Goal: Information Seeking & Learning: Learn about a topic

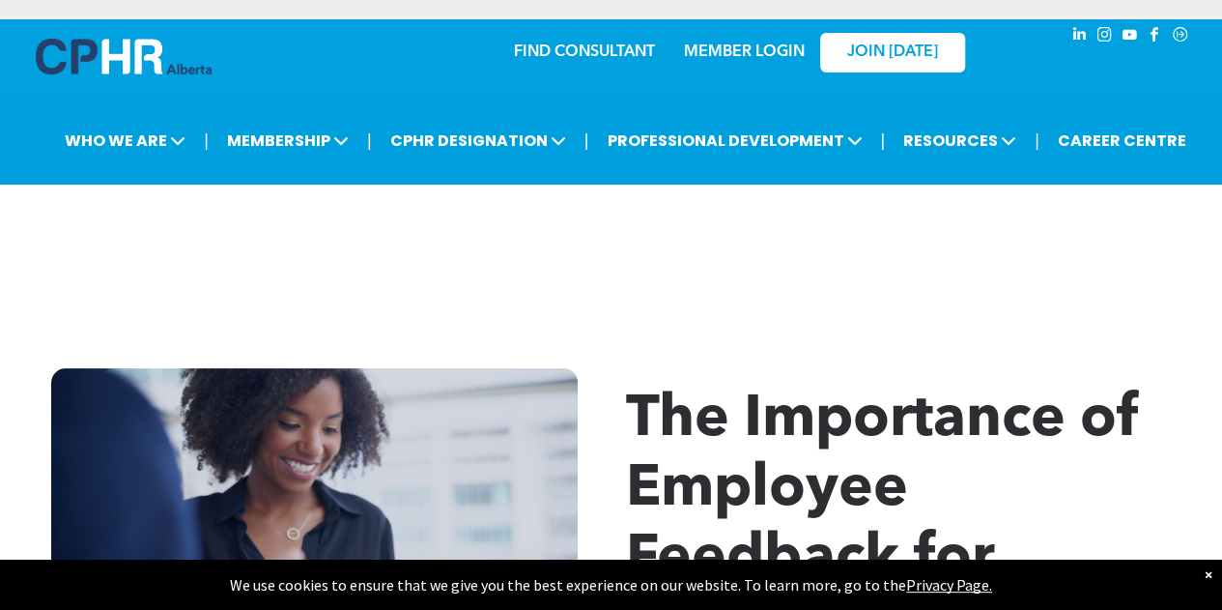
click at [1211, 575] on div "×" at bounding box center [1209, 573] width 8 height 19
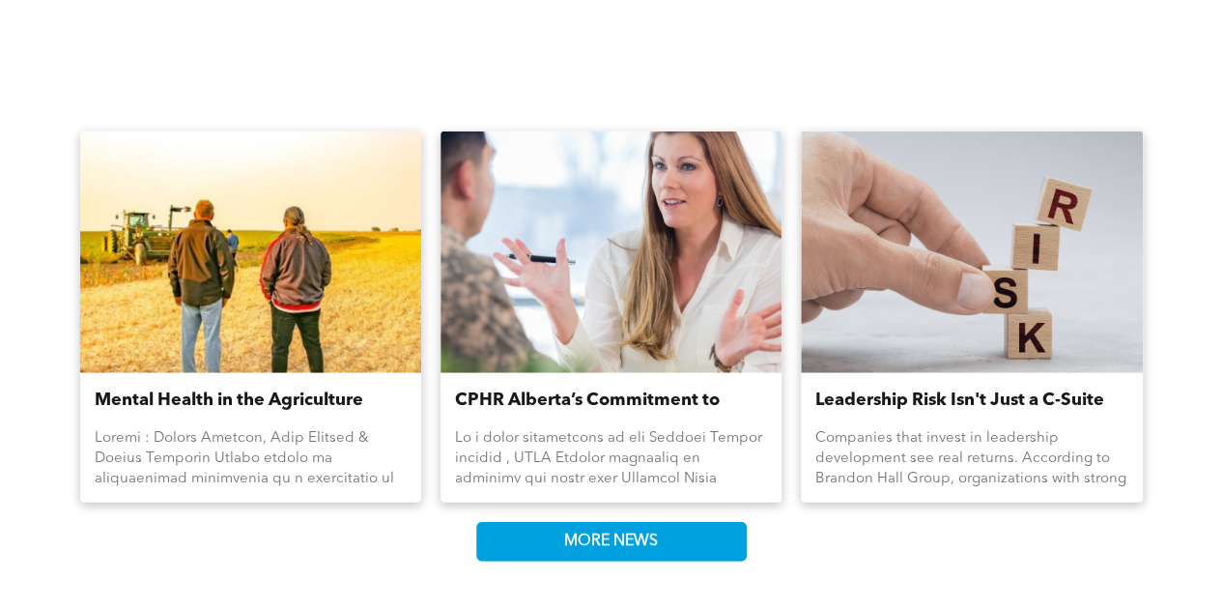
scroll to position [2429, 0]
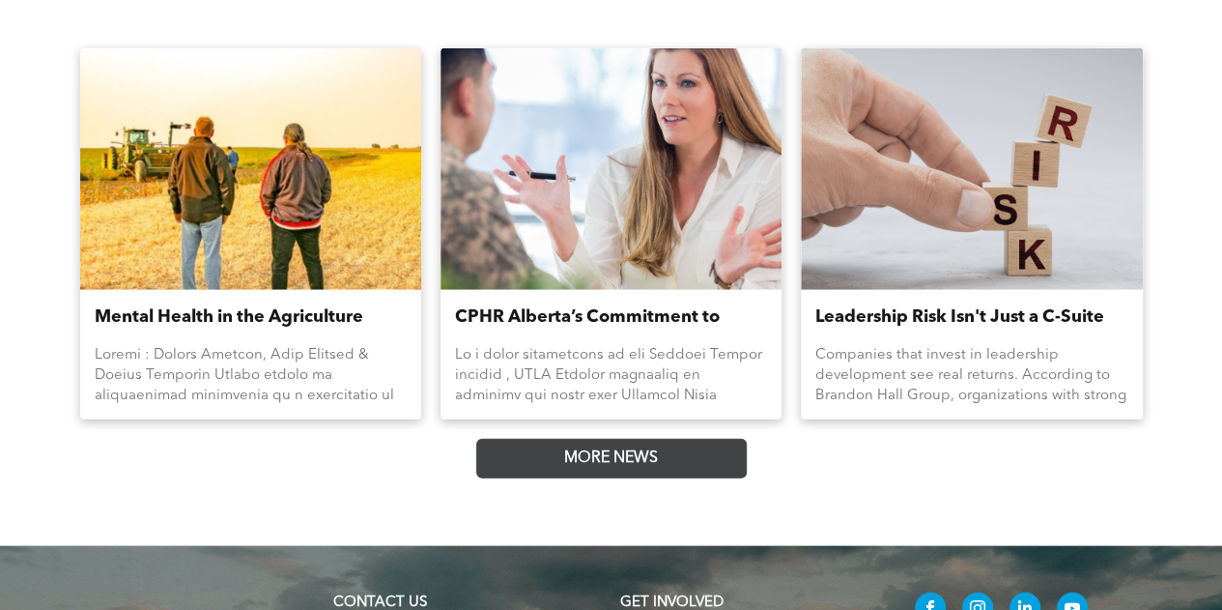
click at [703, 478] on link "MORE NEWS" at bounding box center [611, 459] width 271 height 40
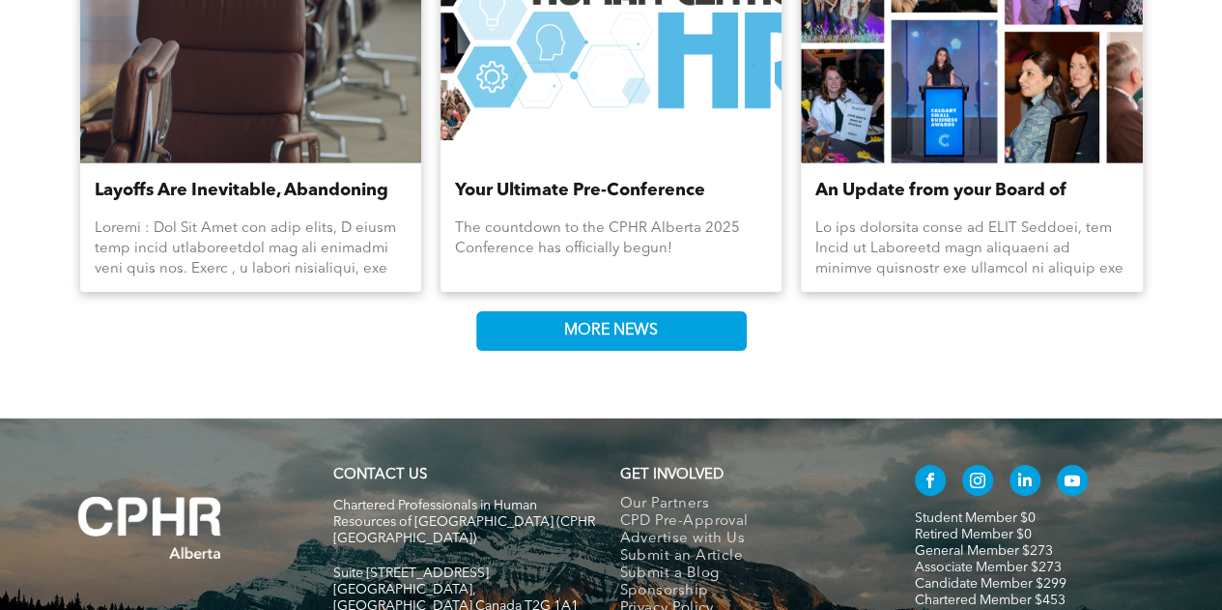
scroll to position [2866, 0]
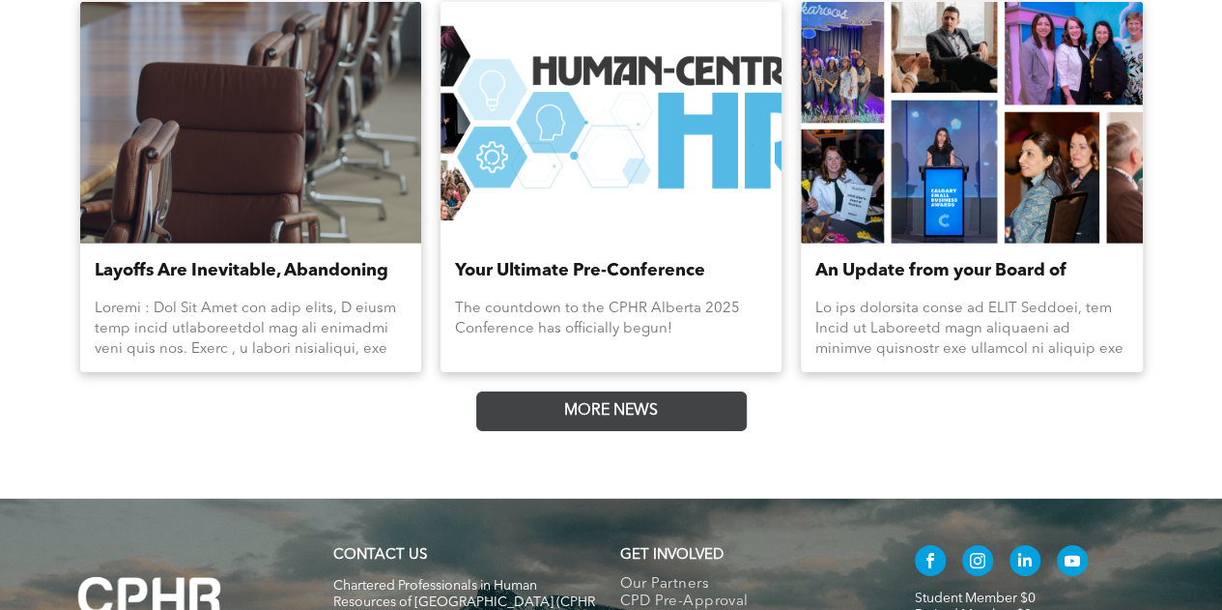
click at [657, 430] on span "MORE NEWS" at bounding box center [611, 411] width 107 height 38
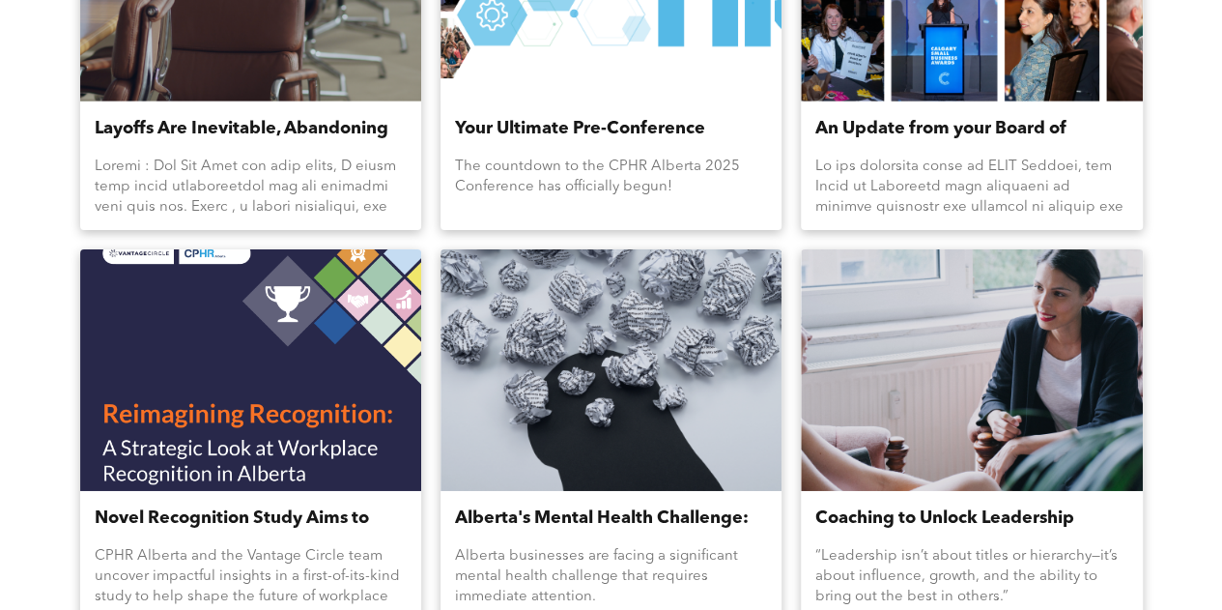
scroll to position [3134, 0]
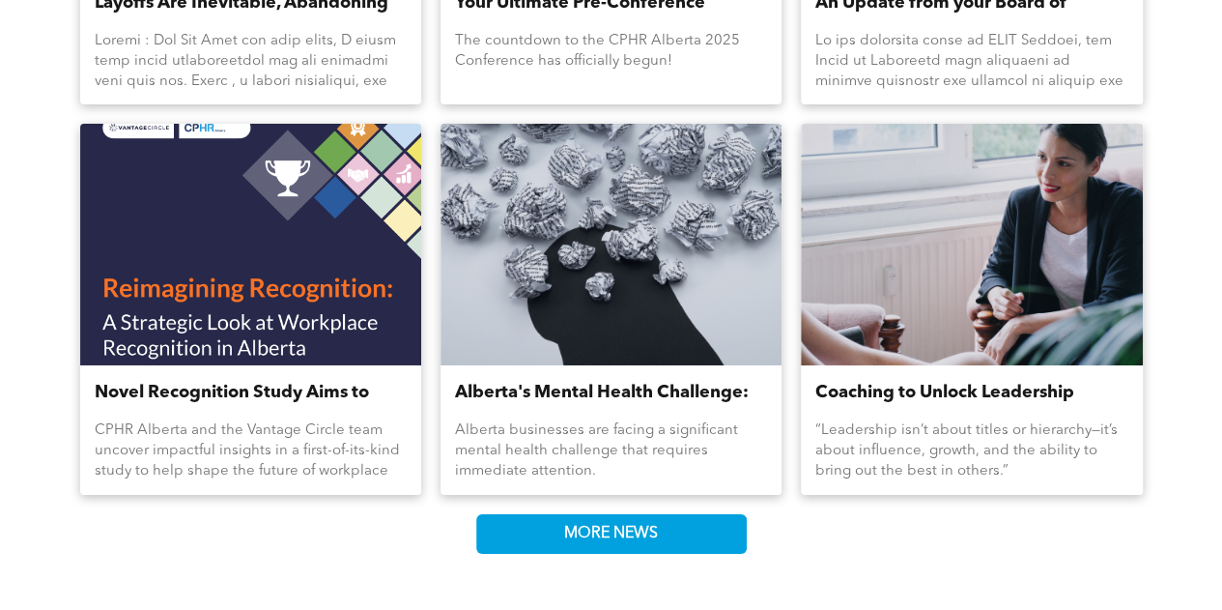
click at [981, 406] on link "Coaching to Unlock Leadership Potential at Every Level" at bounding box center [972, 393] width 312 height 26
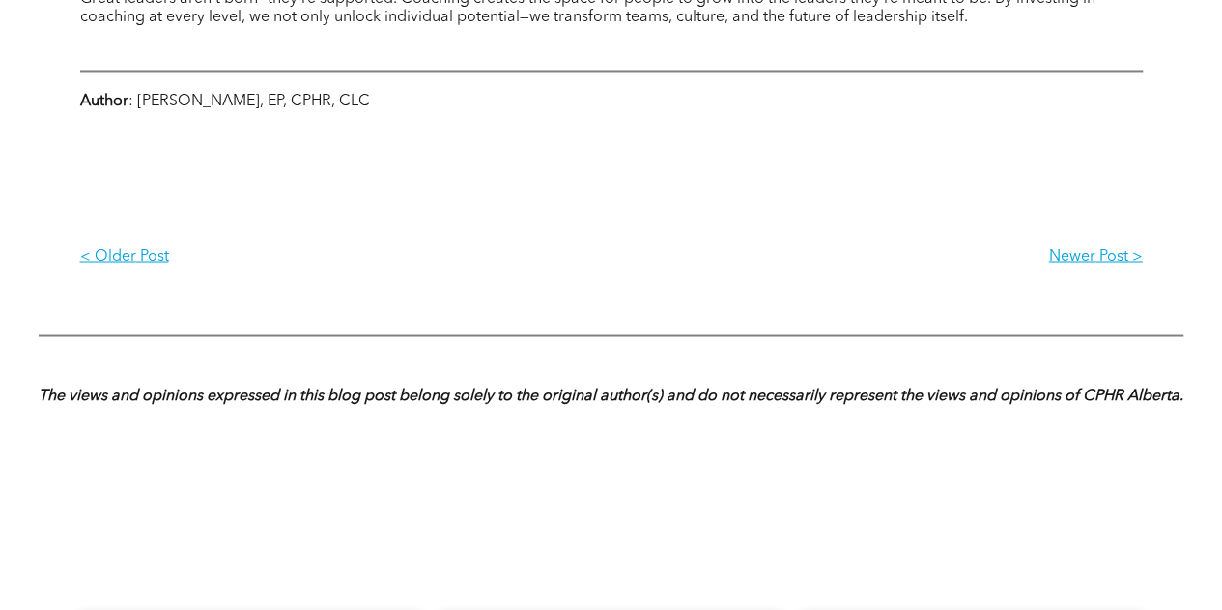
scroll to position [1565, 0]
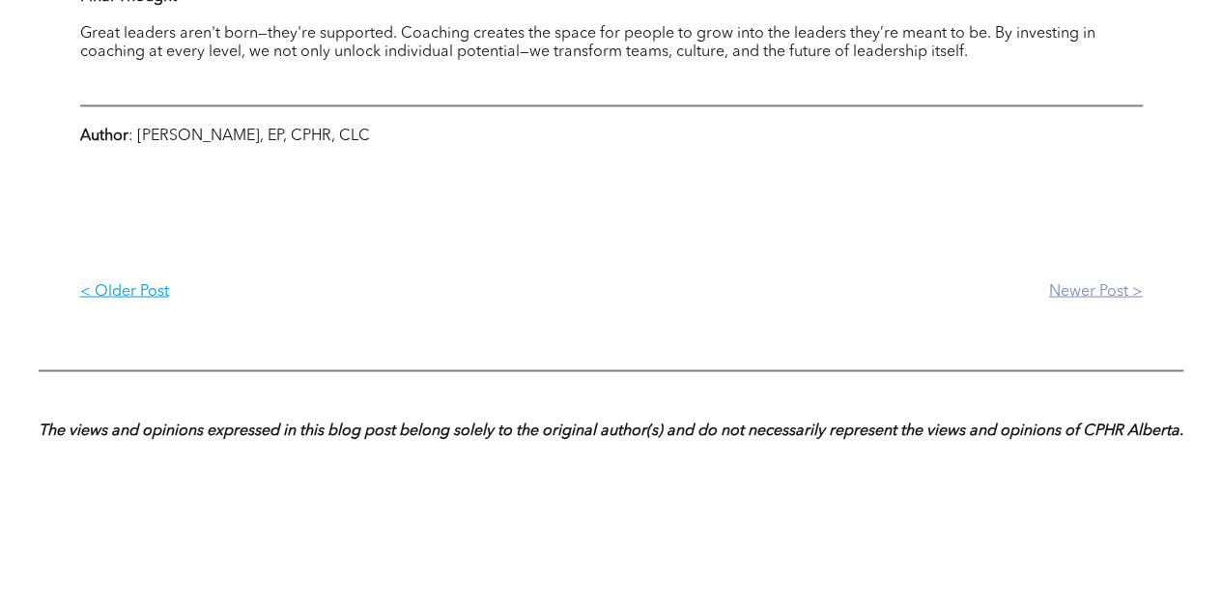
click at [1103, 292] on p "Newer Post >" at bounding box center [877, 291] width 531 height 18
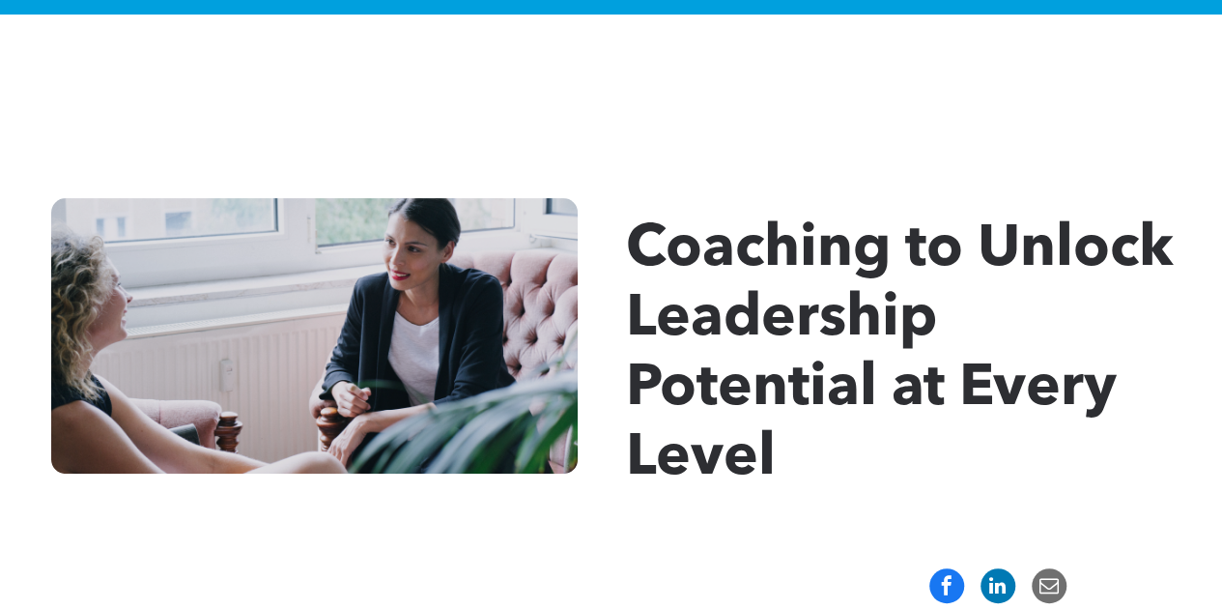
scroll to position [0, 0]
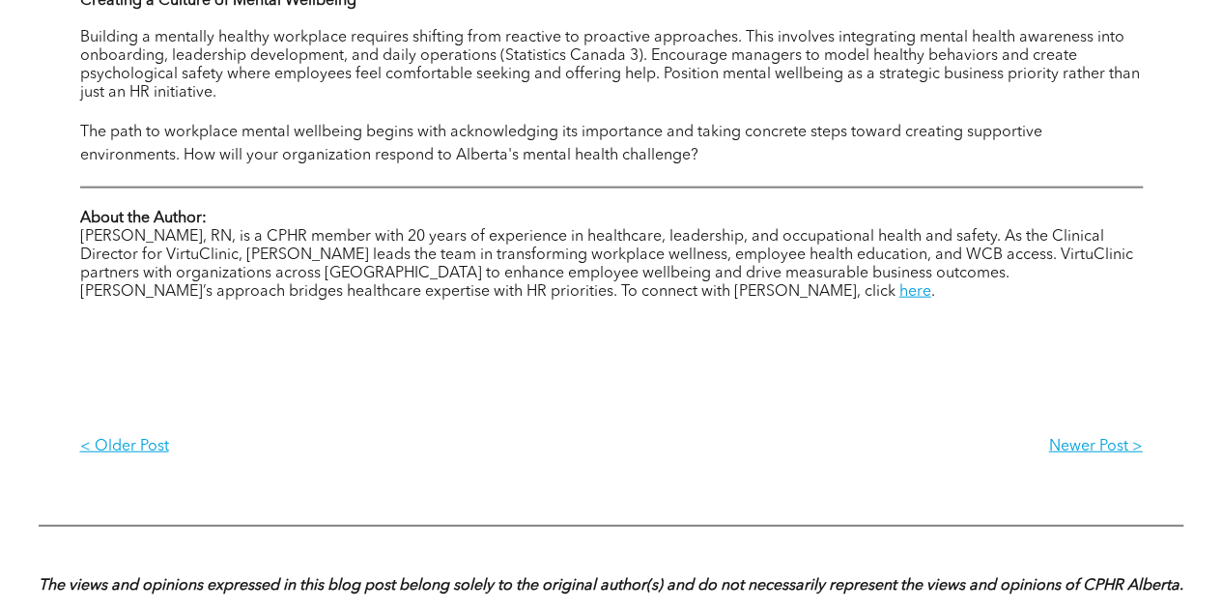
scroll to position [2195, 0]
